Goal: Task Accomplishment & Management: Manage account settings

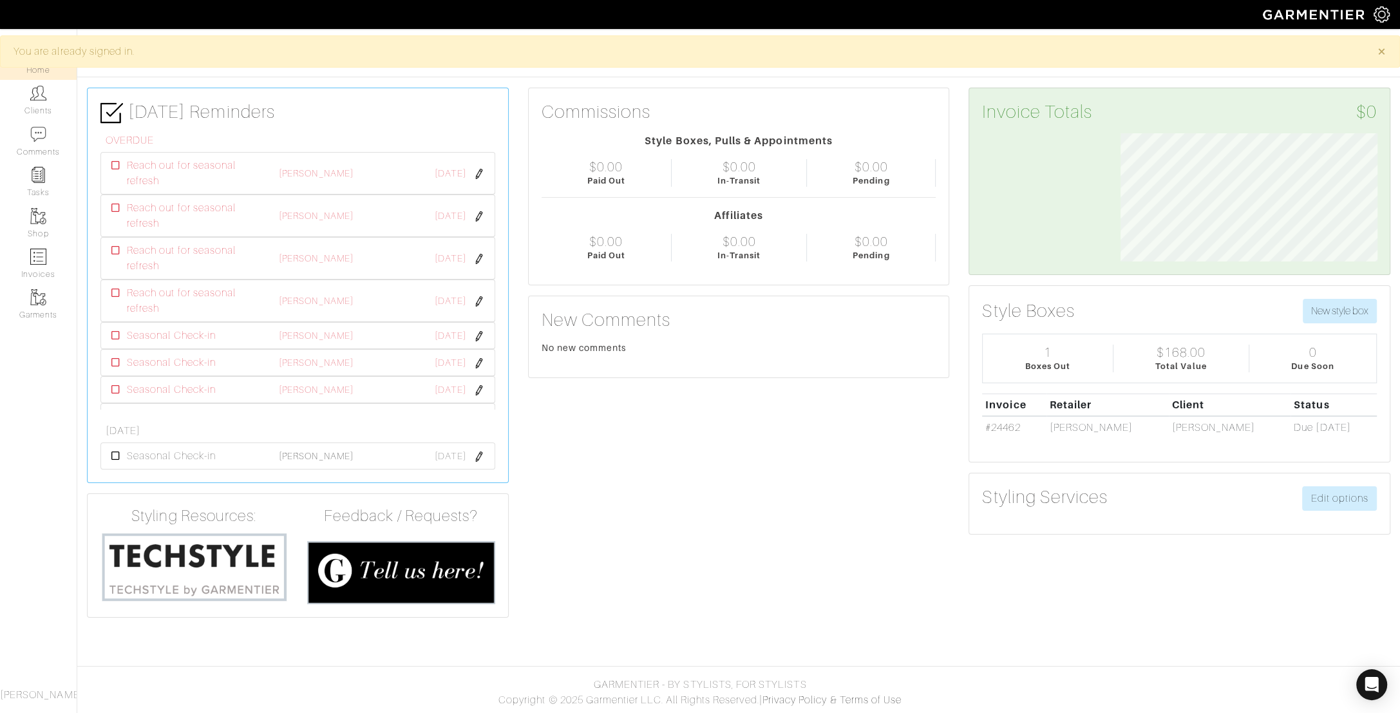
scroll to position [128, 276]
click at [41, 99] on img at bounding box center [38, 93] width 16 height 16
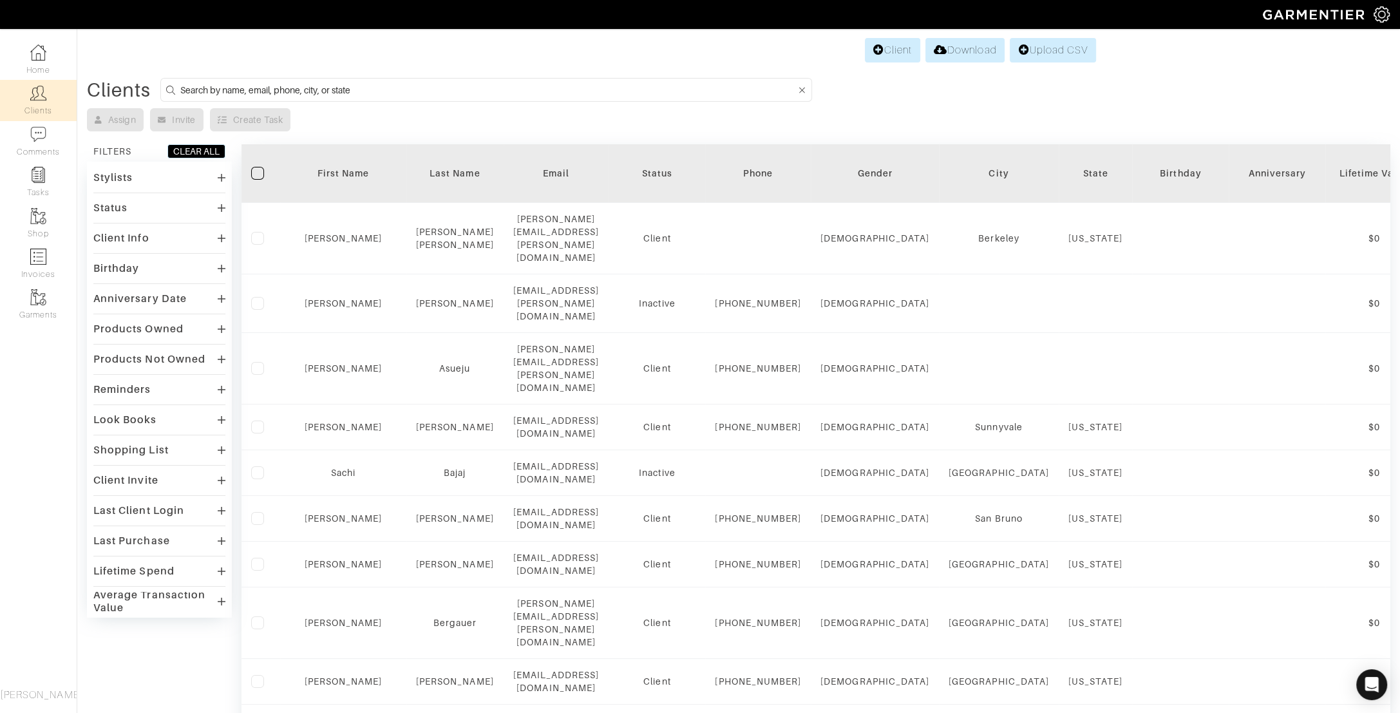
click at [482, 93] on input at bounding box center [488, 90] width 616 height 16
type input "jessica"
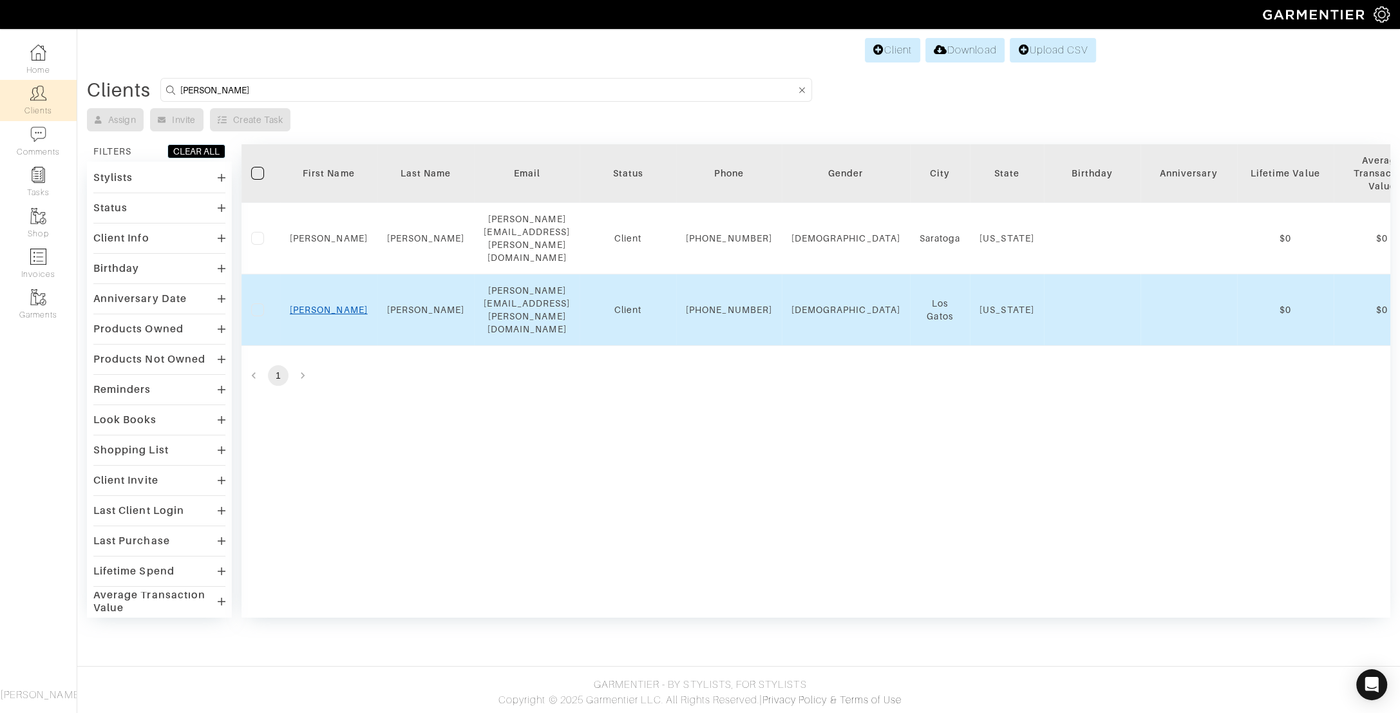
click at [330, 305] on link "Jessica" at bounding box center [329, 310] width 78 height 10
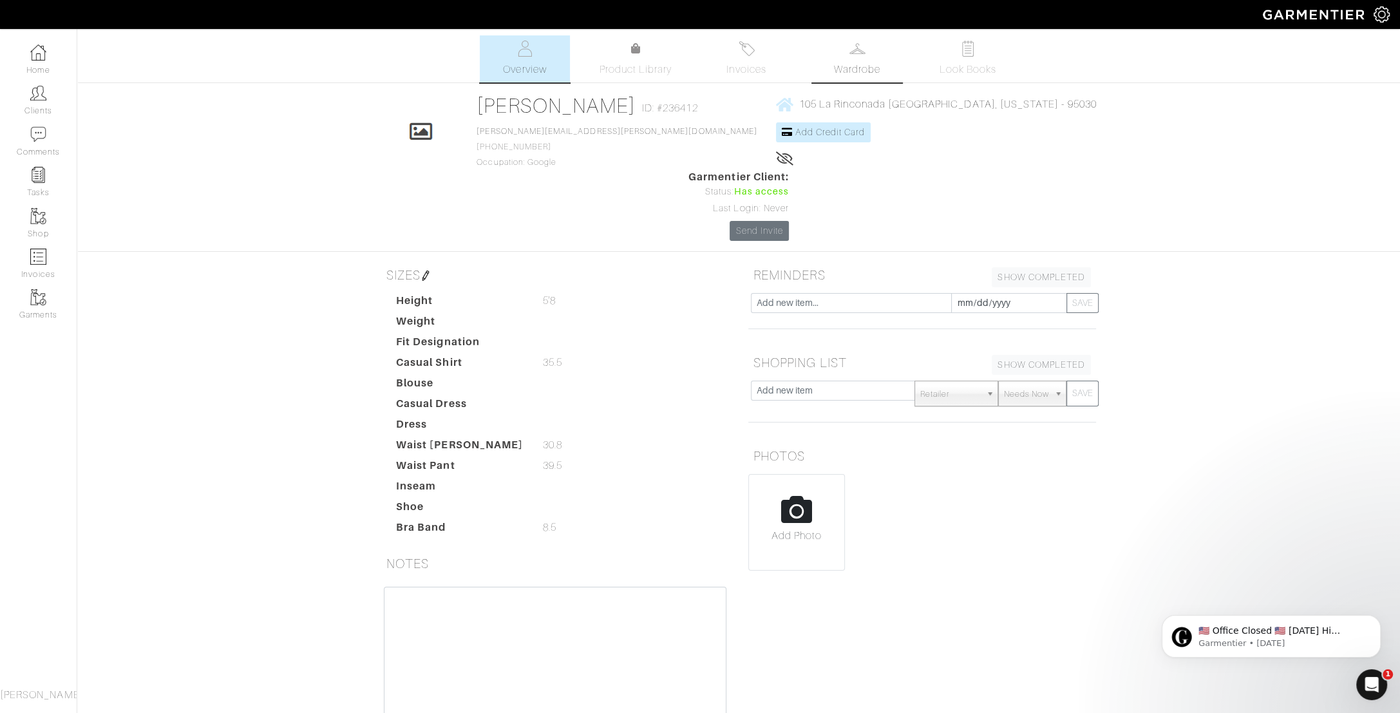
click at [845, 57] on link "Wardrobe" at bounding box center [857, 58] width 90 height 47
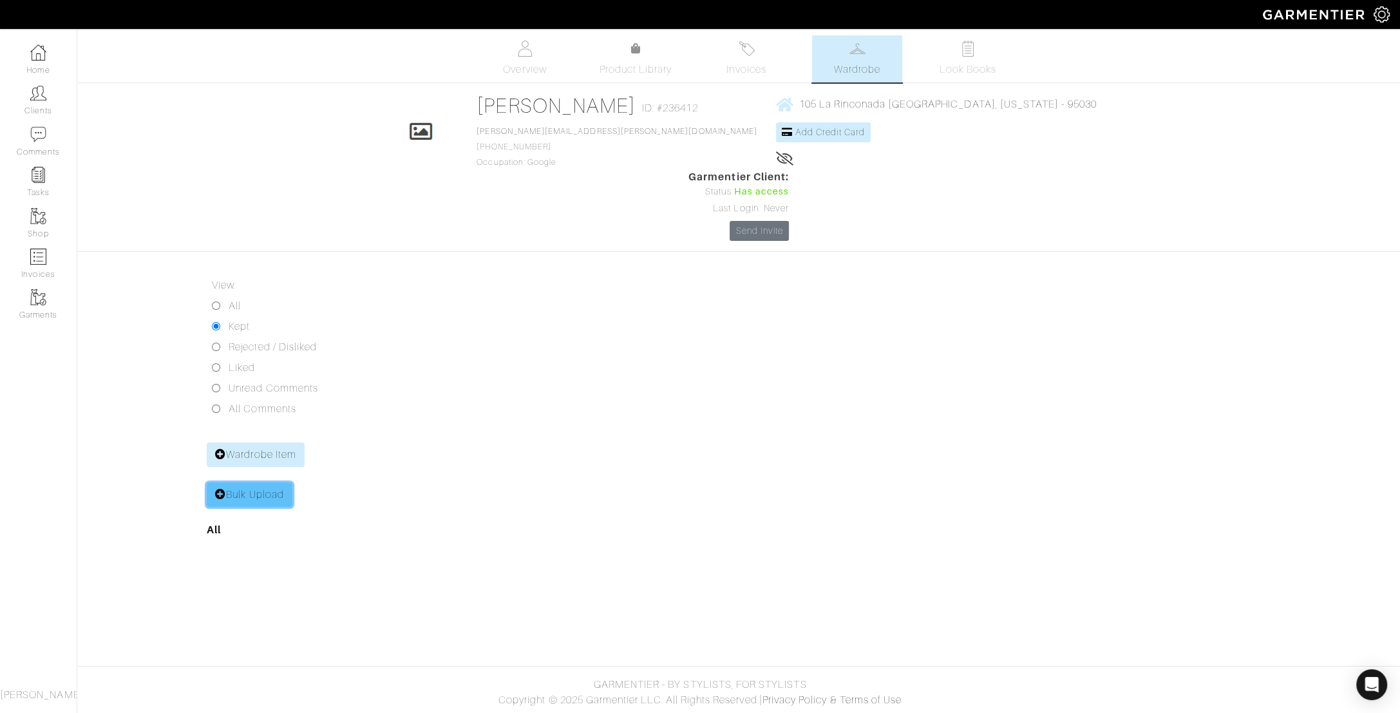
click at [238, 482] on link "Bulk Upload" at bounding box center [250, 494] width 86 height 24
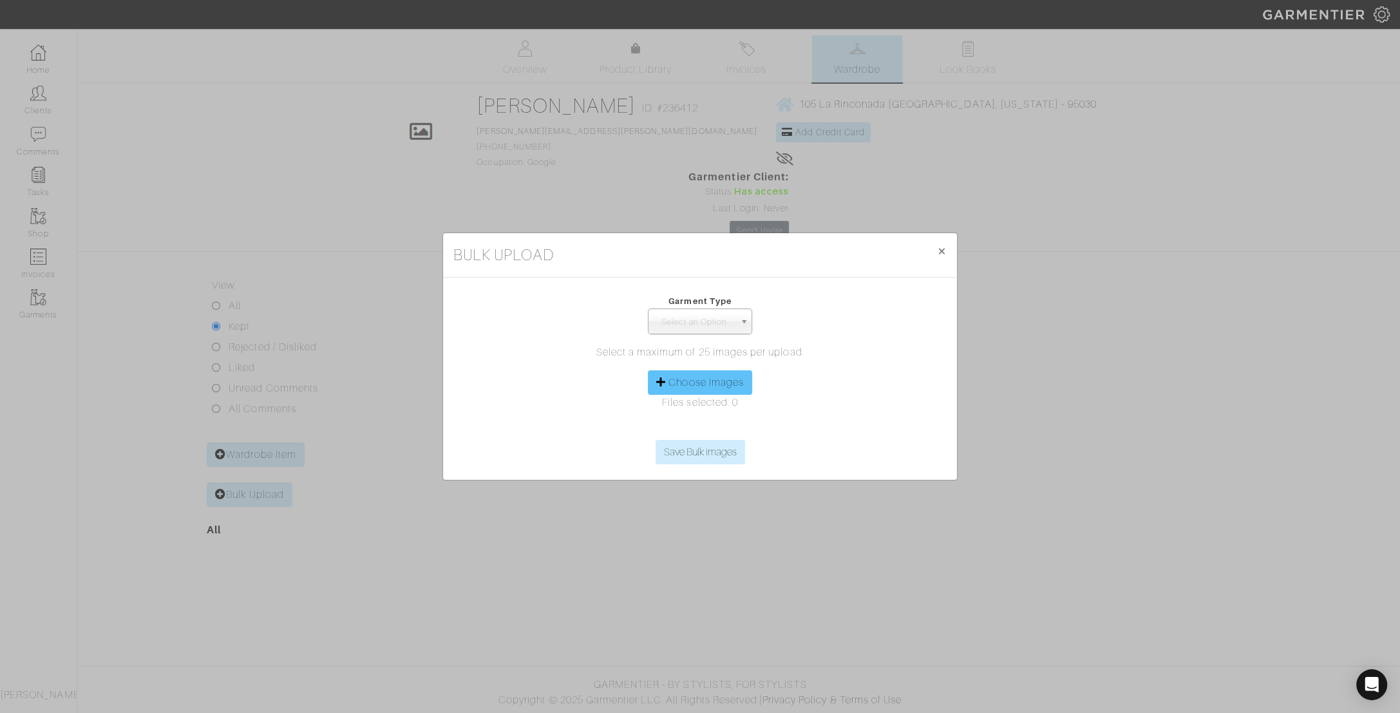
click at [709, 385] on label "Choose Images" at bounding box center [706, 382] width 75 height 15
click at [709, 421] on input "Choose Images" at bounding box center [700, 430] width 197 height 19
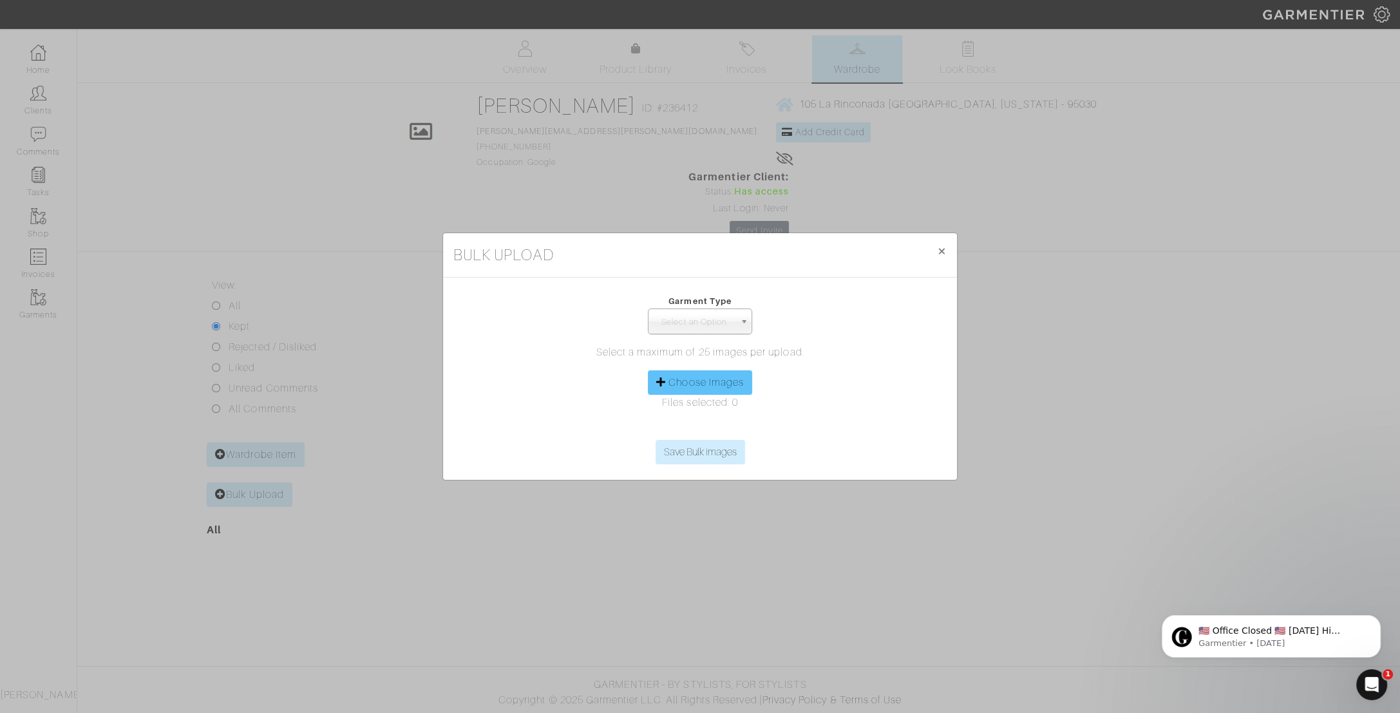
type input "C:\fakepath\IMG_4148.jpeg"
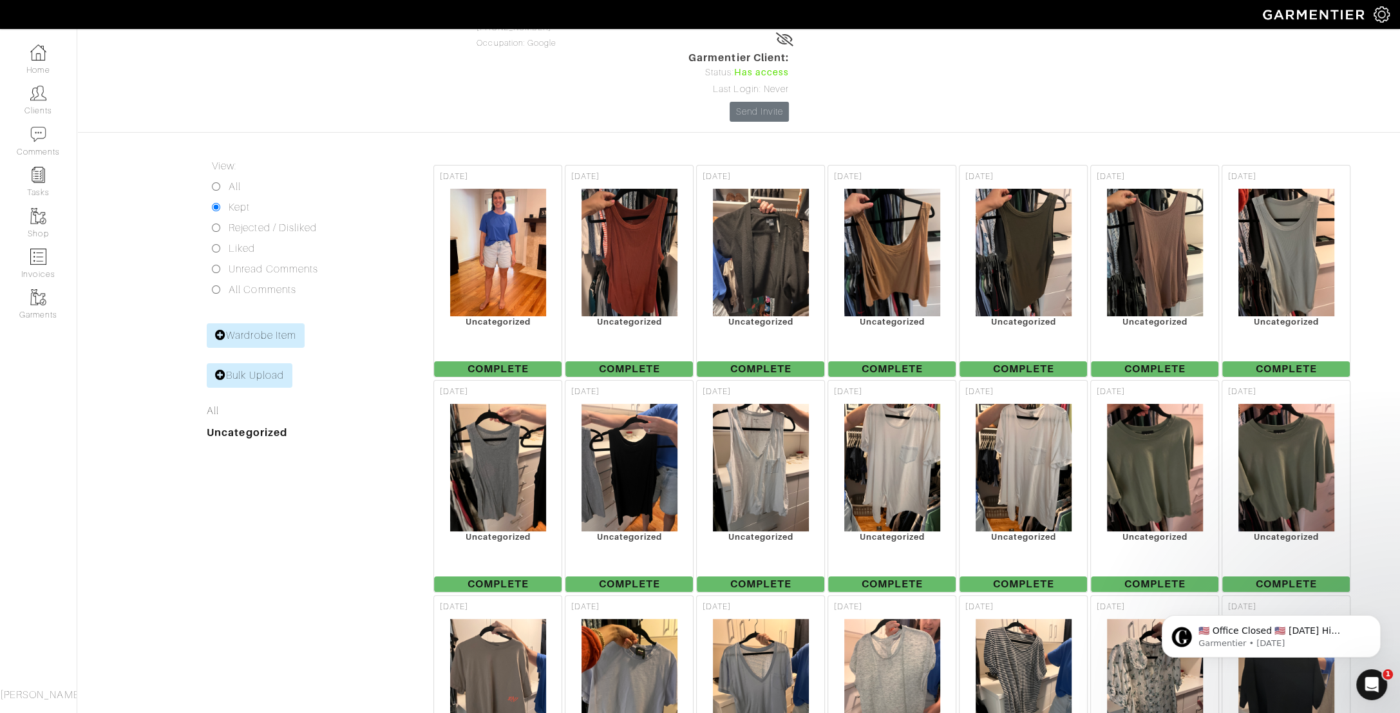
scroll to position [210, 0]
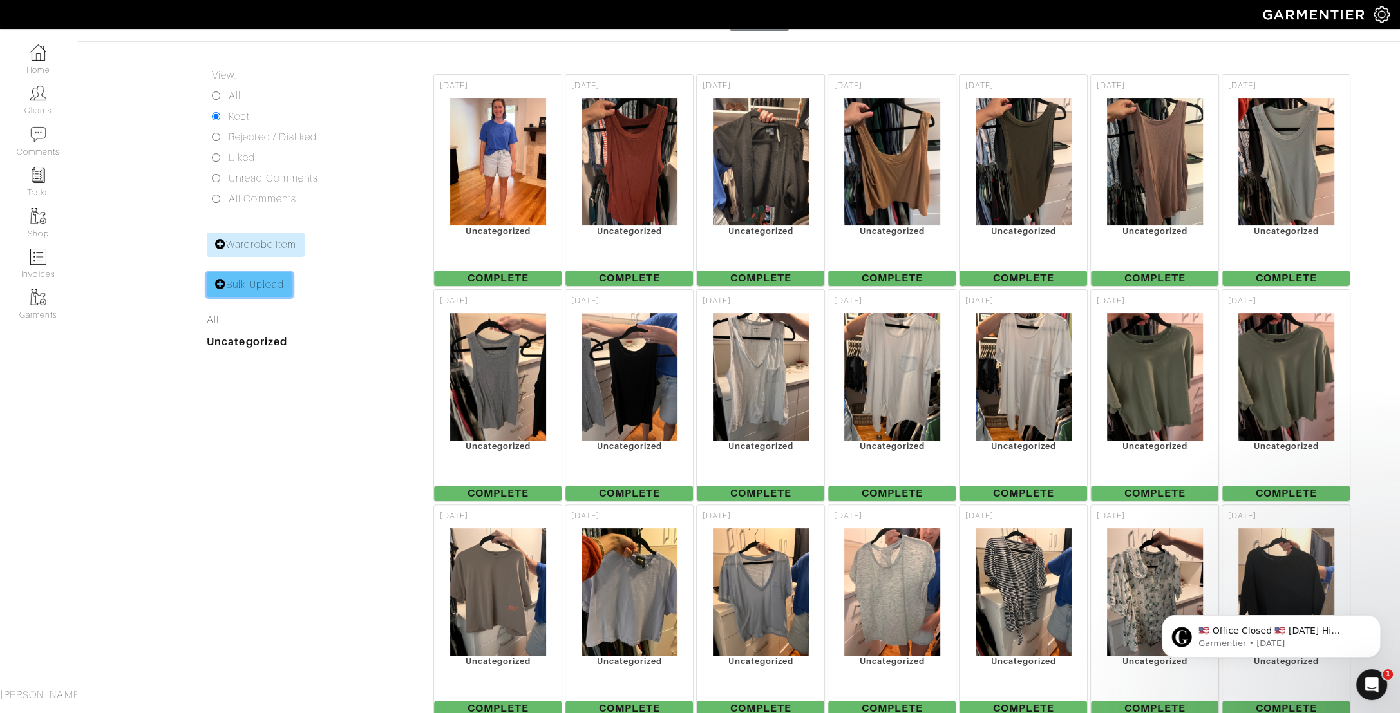
click at [265, 272] on link "Bulk Upload" at bounding box center [250, 284] width 86 height 24
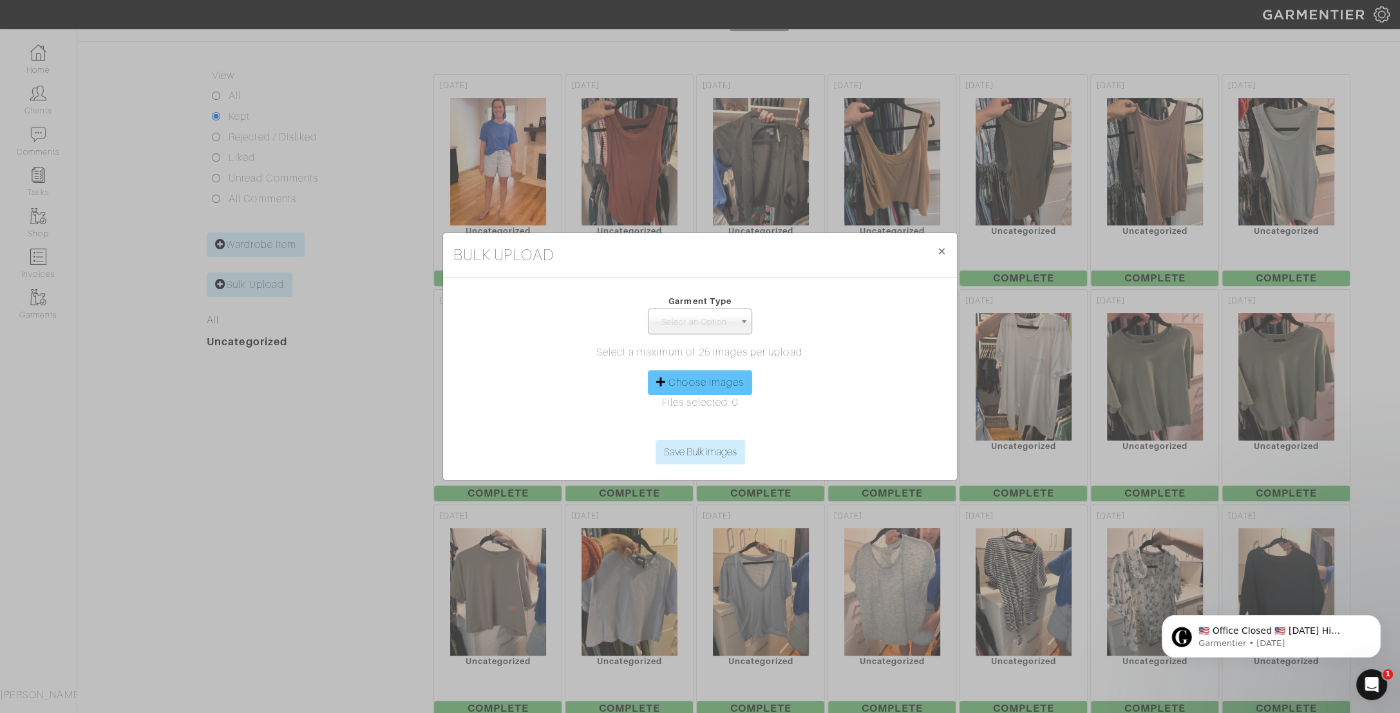
click at [698, 385] on label "Choose Images" at bounding box center [706, 382] width 75 height 15
click at [698, 421] on input "Choose Images" at bounding box center [700, 430] width 197 height 19
type input "C:\fakepath\IMG_4169.jpeg"
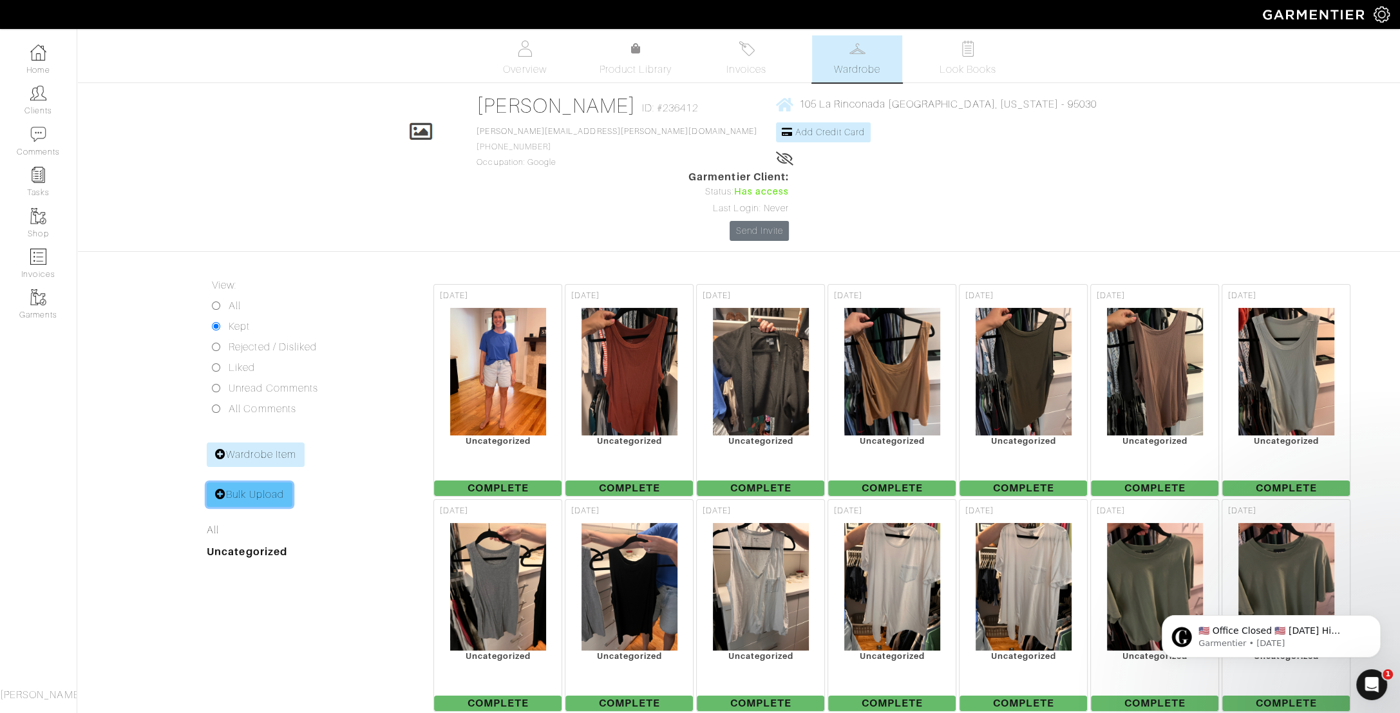
click at [222, 489] on icon at bounding box center [220, 494] width 11 height 10
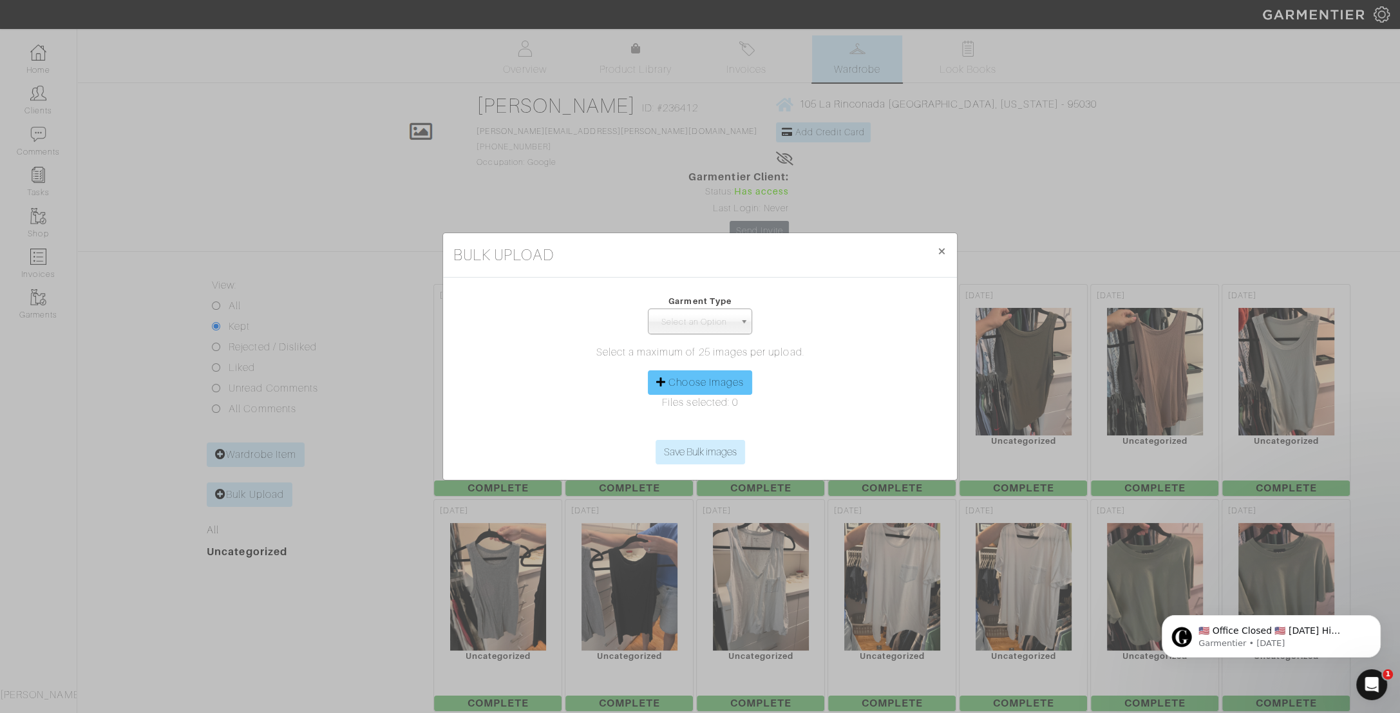
click at [710, 379] on label "Choose Images" at bounding box center [706, 382] width 75 height 15
click at [710, 421] on input "Choose Images" at bounding box center [700, 430] width 197 height 19
type input "C:\fakepath\IMG_4190.jpeg"
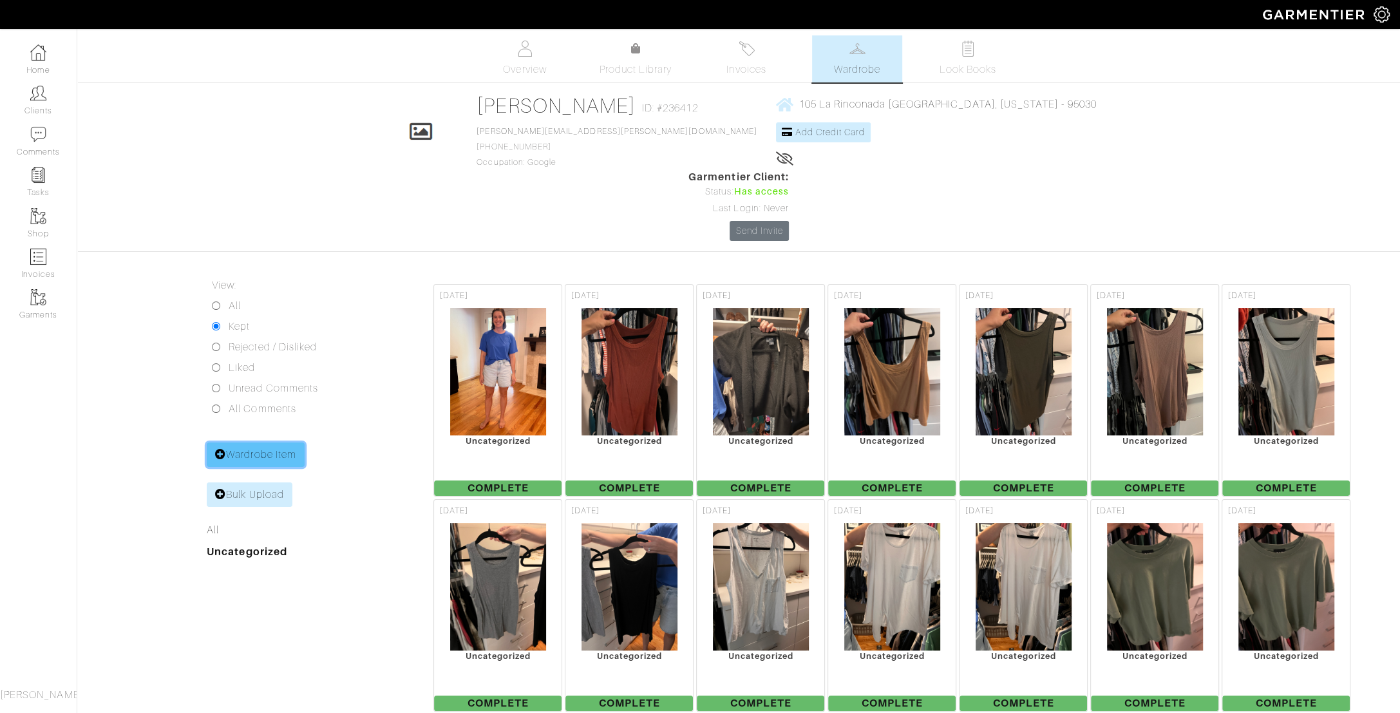
click at [238, 443] on link "Wardrobe Item" at bounding box center [256, 455] width 98 height 24
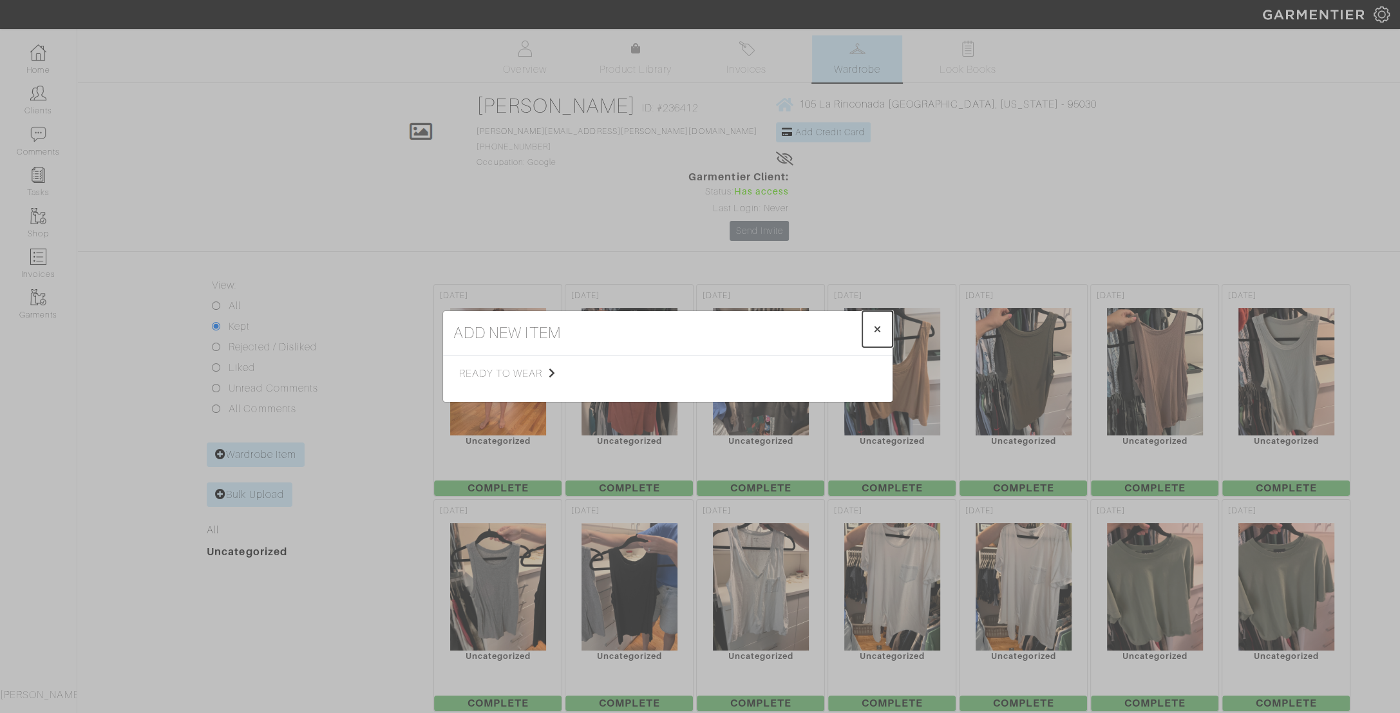
click at [882, 329] on span "×" at bounding box center [878, 328] width 10 height 17
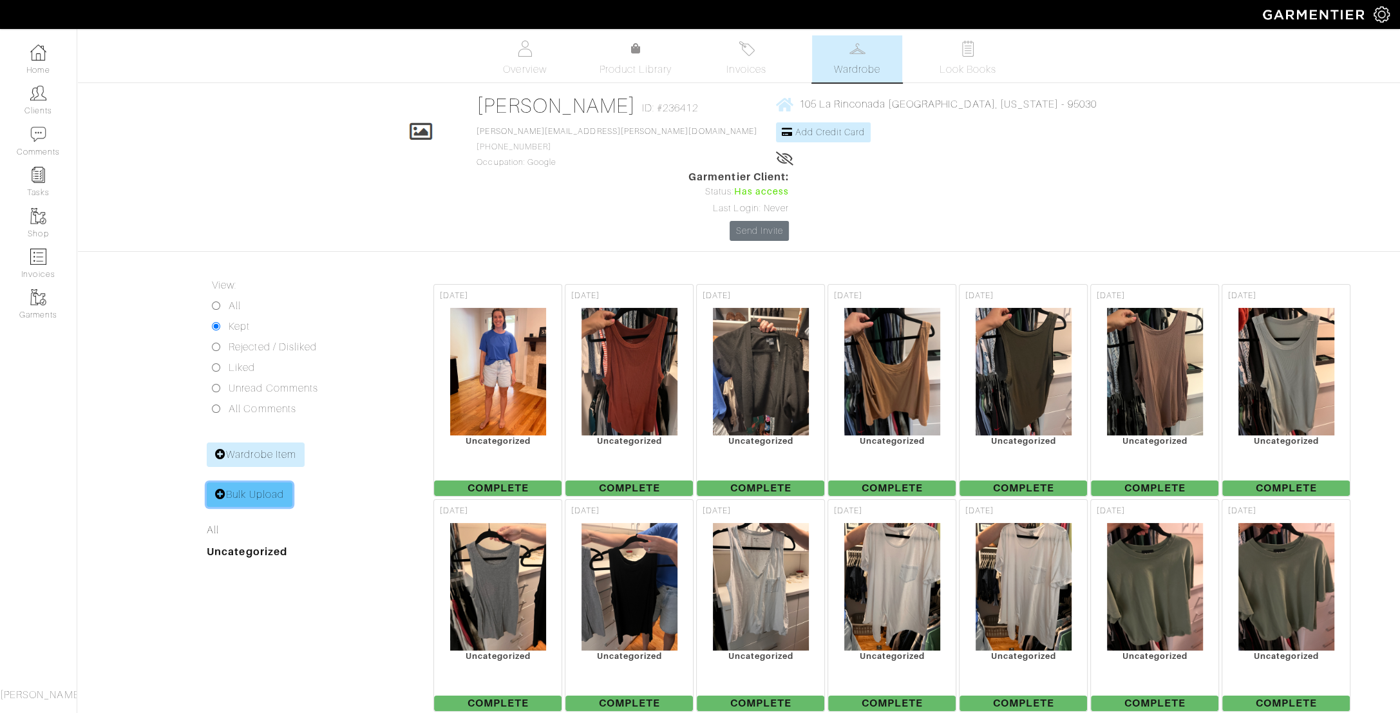
click at [278, 482] on link "Bulk Upload" at bounding box center [250, 494] width 86 height 24
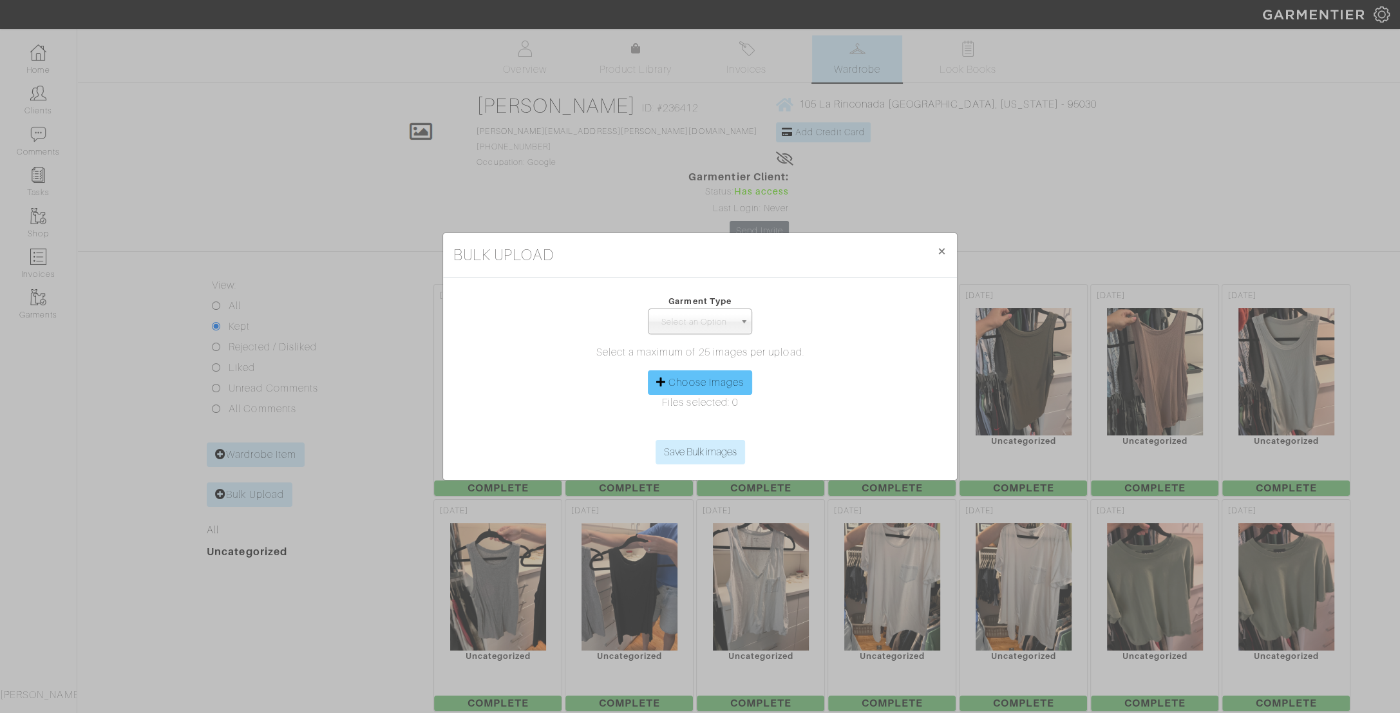
click at [735, 383] on label "Choose Images" at bounding box center [706, 382] width 75 height 15
click at [735, 421] on input "Choose Images" at bounding box center [700, 430] width 197 height 19
type input "C:\fakepath\IMG_4211.jpeg"
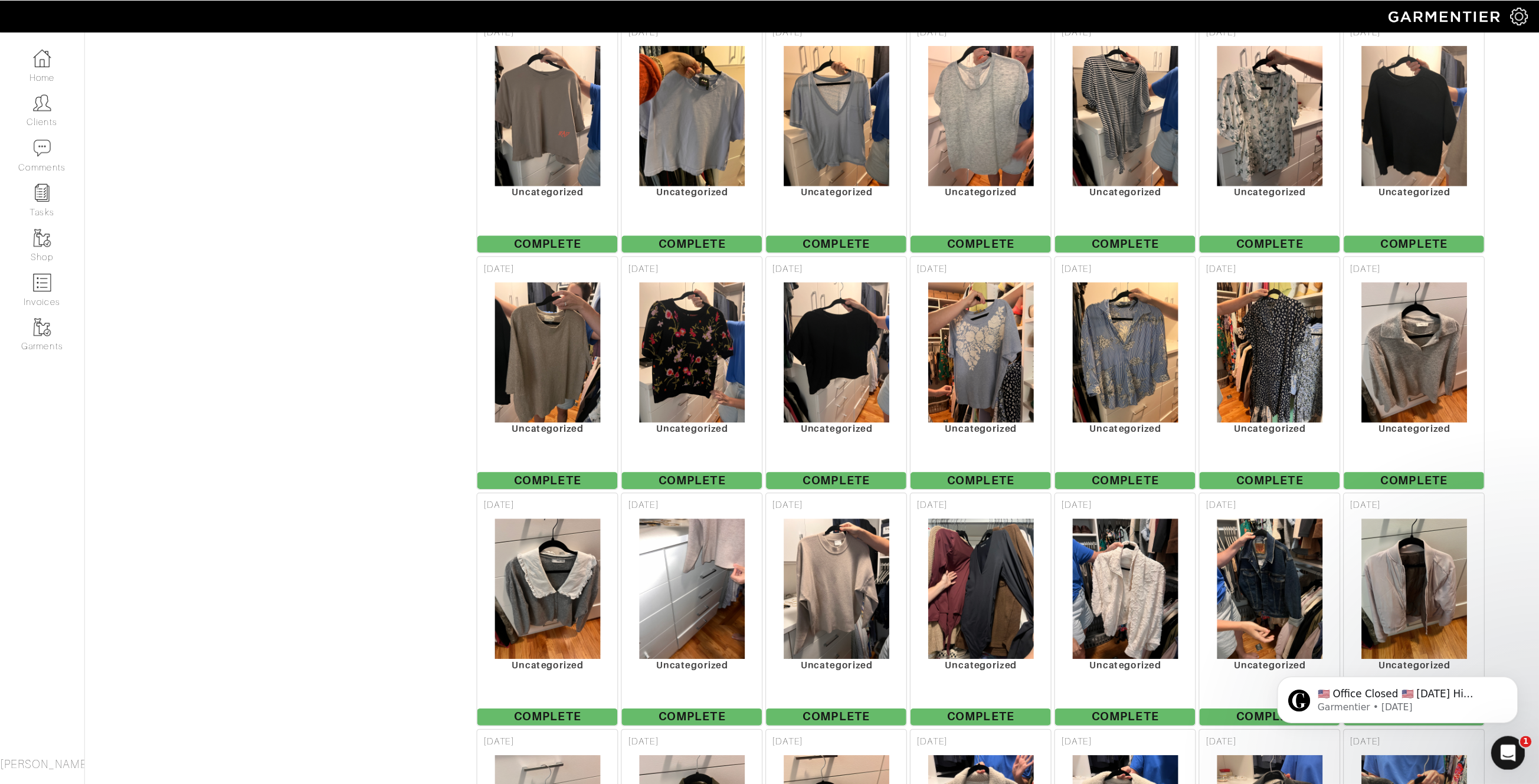
scroll to position [638, 0]
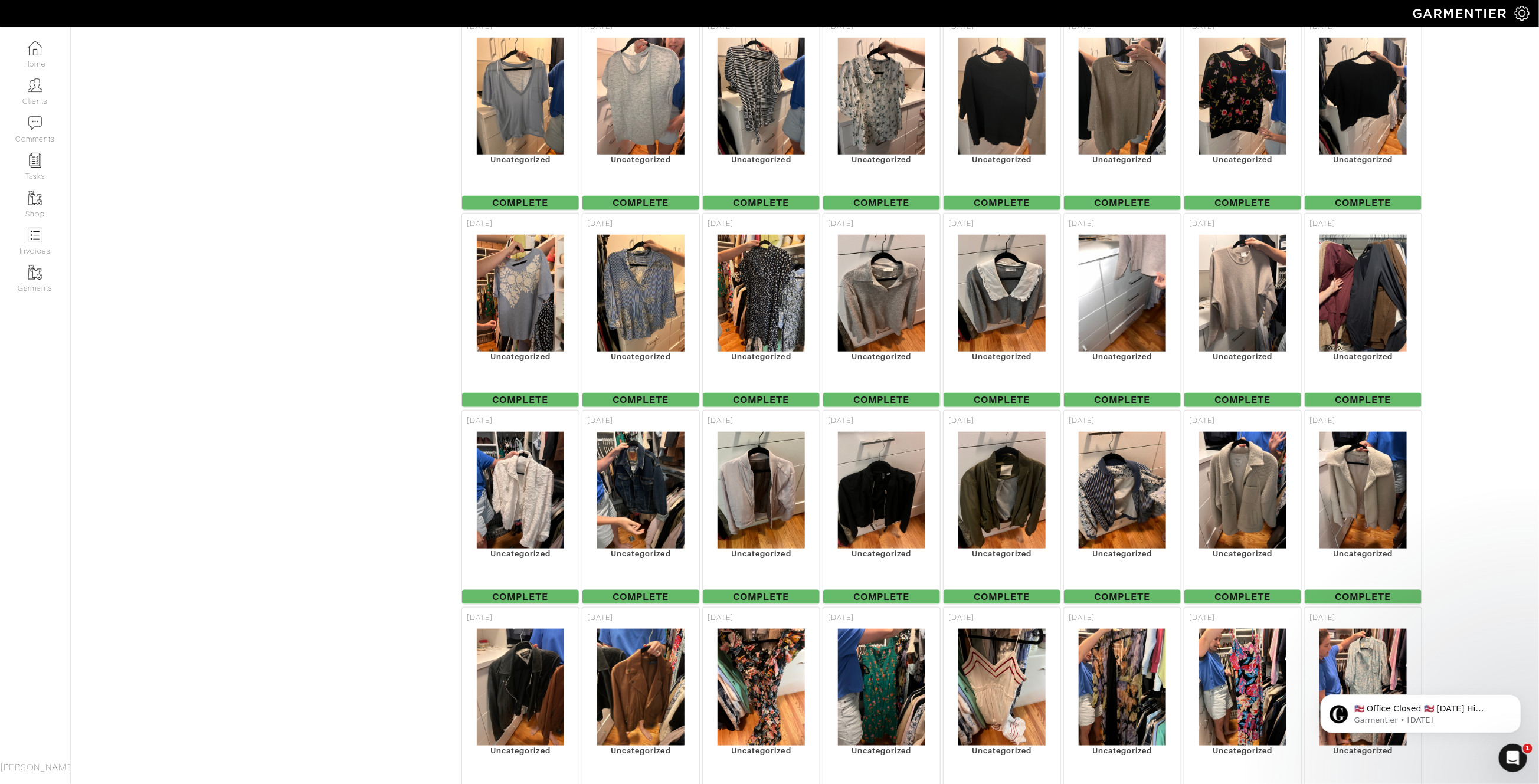
drag, startPoint x: 322, startPoint y: 271, endPoint x: 386, endPoint y: 326, distance: 84.4
click at [386, 326] on div "View: All Kept Rejected / Disliked Liked Unread Comments All Comments Wardrobe …" at bounding box center [323, 507] width 245 height 1783
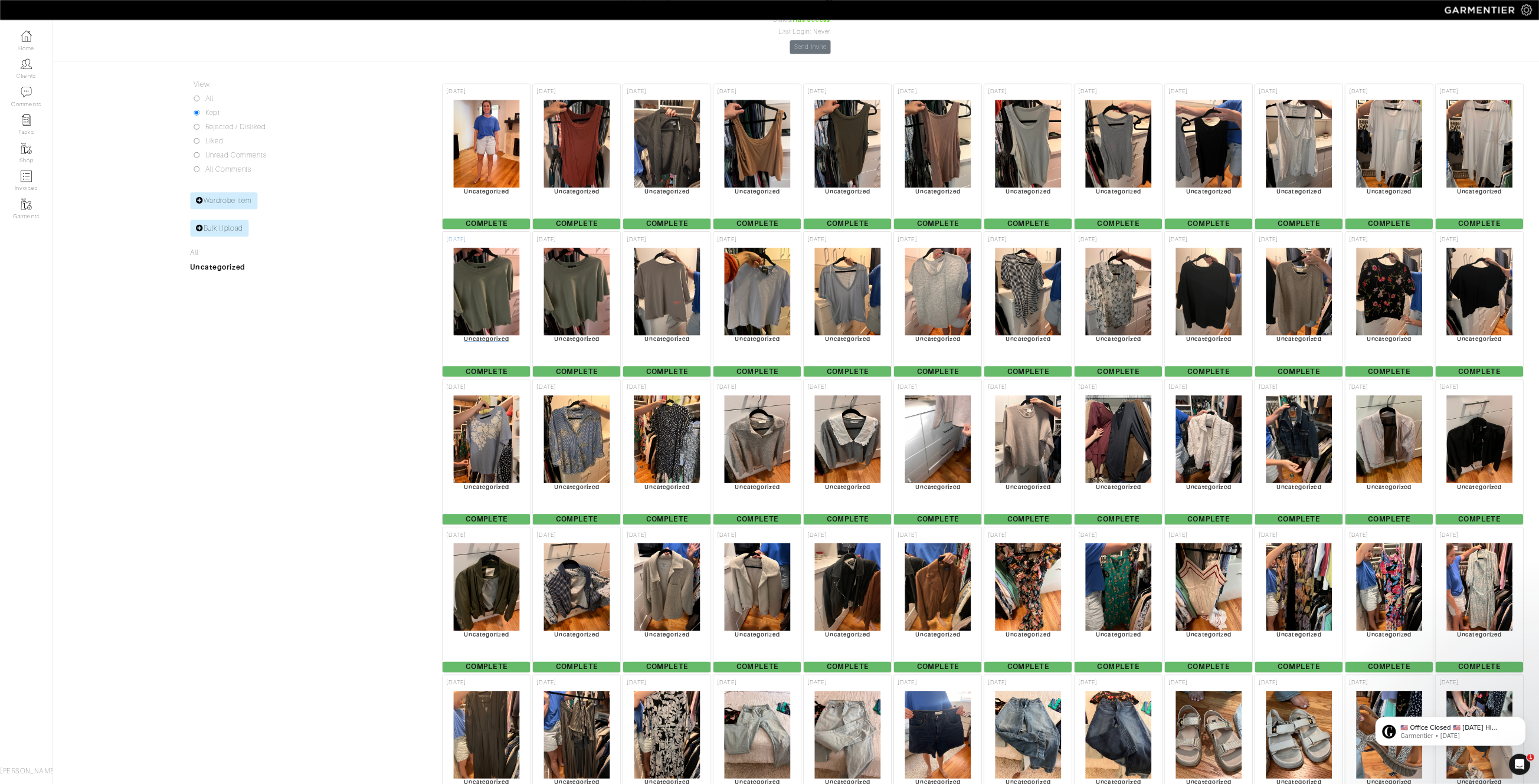
scroll to position [0, 0]
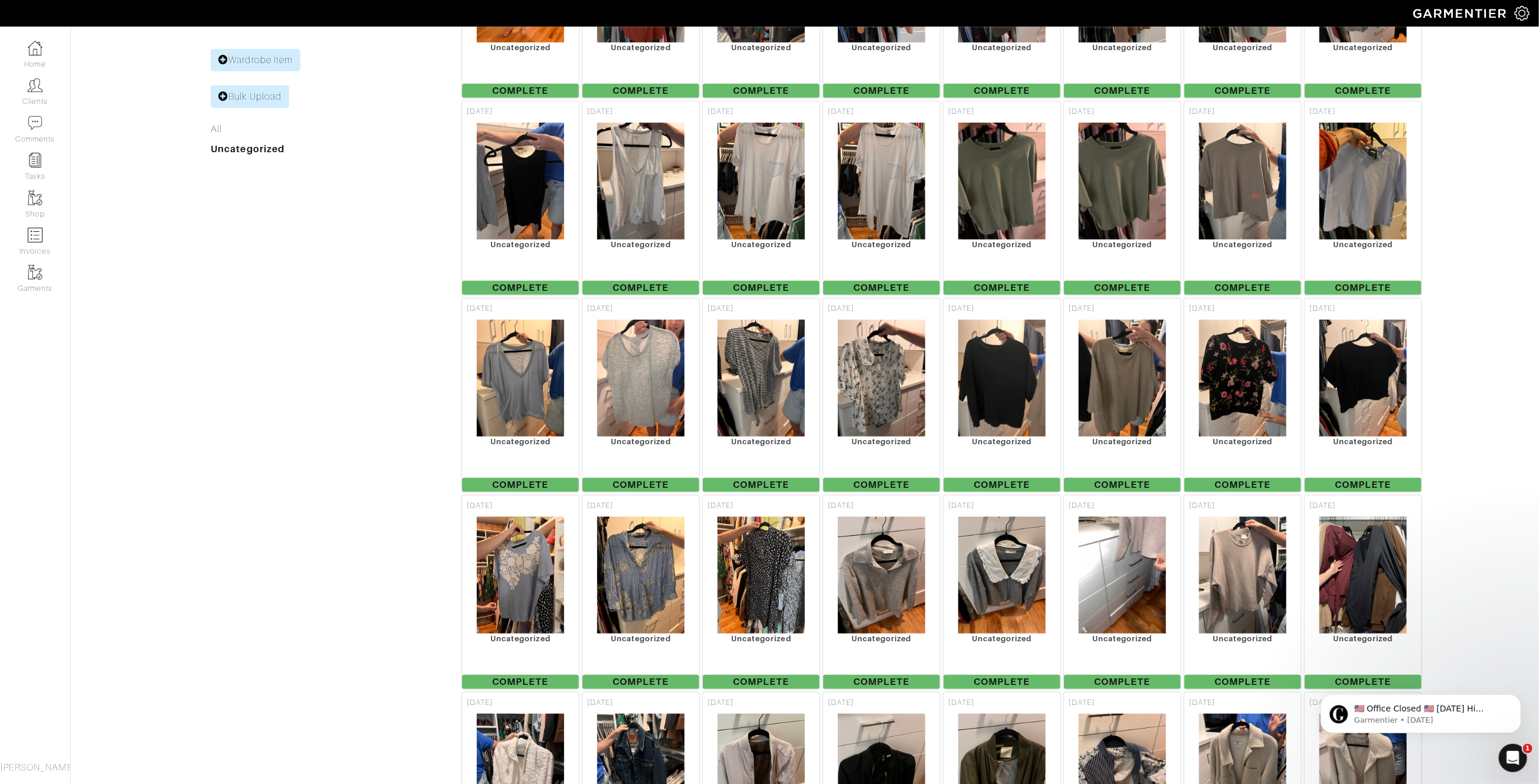
scroll to position [354, 0]
